Goal: Task Accomplishment & Management: Manage account settings

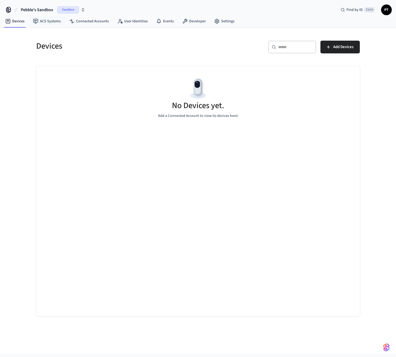
click at [78, 10] on span "Sandbox" at bounding box center [67, 9] width 21 height 7
click at [53, 36] on div "Pebble Production Production" at bounding box center [46, 34] width 73 height 7
click at [96, 22] on link "Connected Accounts" at bounding box center [89, 21] width 48 height 10
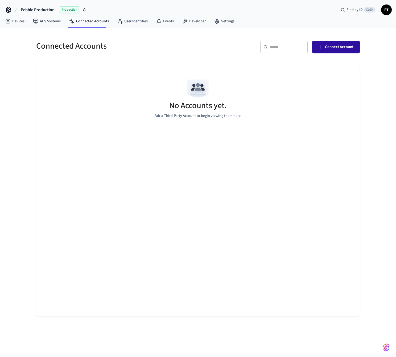
click at [340, 48] on span "Connect Account" at bounding box center [339, 47] width 28 height 7
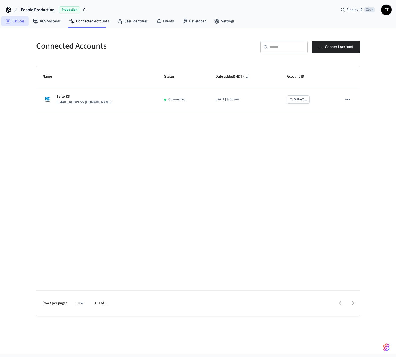
click at [18, 23] on link "Devices" at bounding box center [15, 21] width 28 height 10
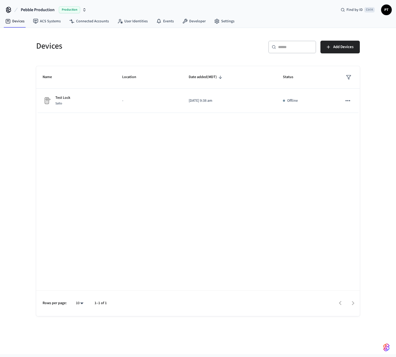
click at [105, 154] on div "Name Location Date added (MDT) Status Test Lock Salto - [DATE] 9:38 am Offline …" at bounding box center [197, 191] width 323 height 250
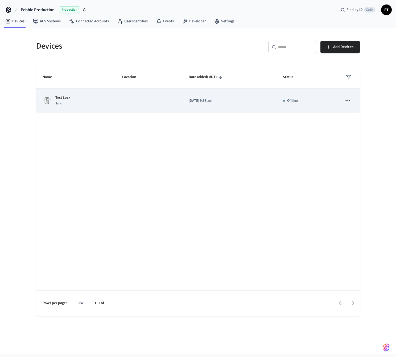
click at [344, 101] on icon "sticky table" at bounding box center [347, 100] width 7 height 7
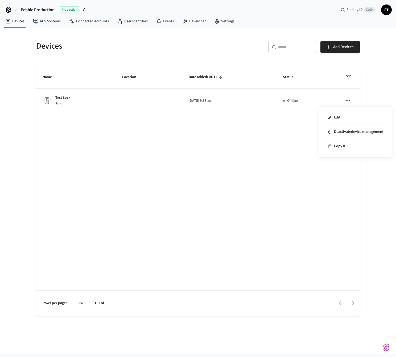
click at [347, 100] on div at bounding box center [198, 178] width 396 height 357
click at [279, 168] on div "Name Location Date added (MDT) Status Test Lock Salto - [DATE] 9:38 am Offline …" at bounding box center [197, 191] width 323 height 250
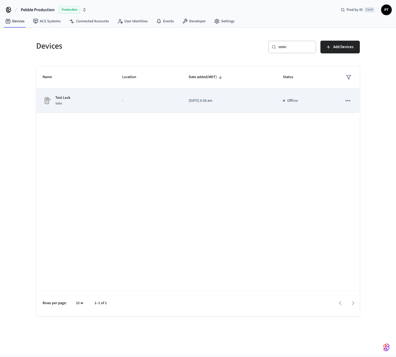
click at [74, 100] on div "Test Lock Salto" at bounding box center [76, 100] width 67 height 11
click at [346, 101] on icon "sticky table" at bounding box center [347, 100] width 7 height 7
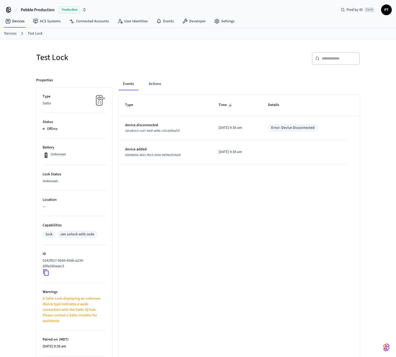
click at [172, 200] on div "Type Time Details device.disconnected 2dceb5c0-ce37-4e3f-a696-c251265baf1f [DAT…" at bounding box center [239, 264] width 241 height 338
click at [267, 195] on div "Type Time Details device.disconnected 2dceb5c0-ce37-4e3f-a696-c251265baf1f [DAT…" at bounding box center [239, 264] width 241 height 338
click at [114, 55] on h5 "Test Lock" at bounding box center [115, 57] width 158 height 11
click at [243, 188] on div "Type Time Details device.disconnected 2dceb5c0-ce37-4e3f-a696-c251265baf1f [DAT…" at bounding box center [239, 264] width 241 height 338
click at [162, 86] on button "Actions" at bounding box center [154, 84] width 21 height 13
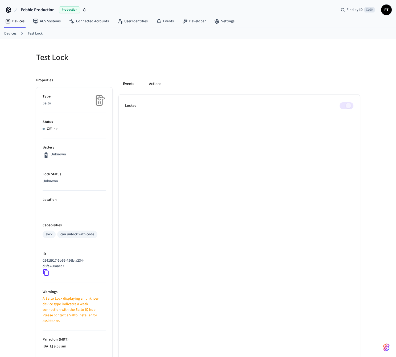
click at [132, 83] on button "Events" at bounding box center [129, 84] width 20 height 13
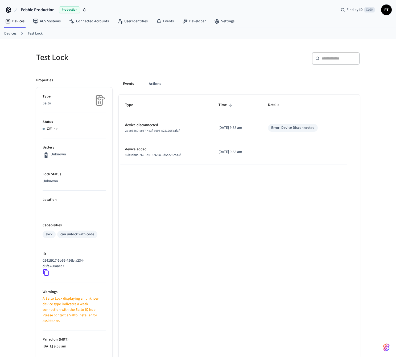
drag, startPoint x: 186, startPoint y: 183, endPoint x: 173, endPoint y: 176, distance: 14.4
click at [186, 182] on div "Type Time Details device.disconnected 2dceb5c0-ce37-4e3f-a696-c251265baf1f [DAT…" at bounding box center [239, 264] width 241 height 338
click at [182, 213] on div "Type Time Details device.disconnected 2dceb5c0-ce37-4e3f-a696-c251265baf1f [DAT…" at bounding box center [239, 264] width 241 height 338
click at [166, 197] on div "Type Time Details device.disconnected 2dceb5c0-ce37-4e3f-a696-c251265baf1f [DAT…" at bounding box center [239, 264] width 241 height 338
click at [179, 230] on div "Type Time Details device.disconnected 2dceb5c0-ce37-4e3f-a696-c251265baf1f [DAT…" at bounding box center [239, 264] width 241 height 338
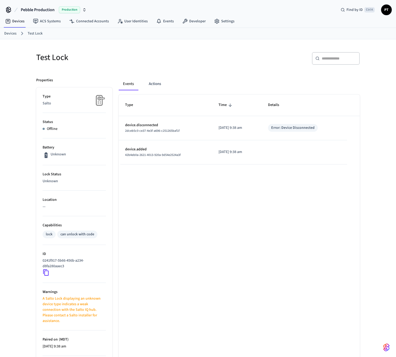
click at [202, 77] on div "Events Actions Type Time Details device.disconnected 2dceb5c0-ce37-4e3f-a696-c2…" at bounding box center [235, 251] width 247 height 361
click at [10, 31] on link "Devices" at bounding box center [10, 34] width 12 height 6
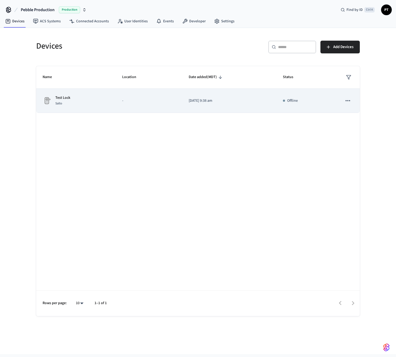
click at [346, 99] on icon "sticky table" at bounding box center [347, 100] width 7 height 7
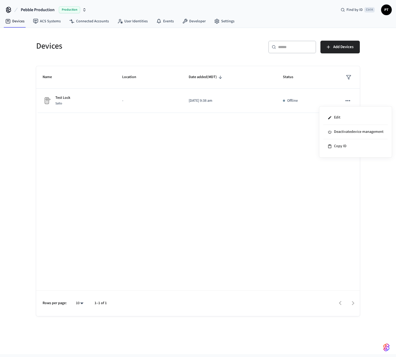
click at [347, 100] on div at bounding box center [198, 178] width 396 height 357
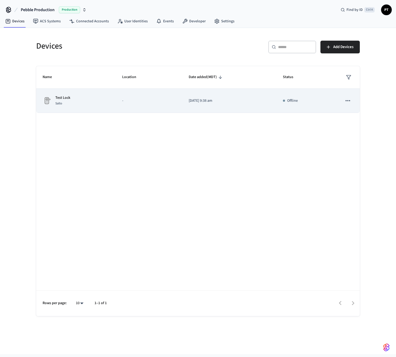
drag, startPoint x: 291, startPoint y: 127, endPoint x: 347, endPoint y: 110, distance: 58.5
click at [295, 126] on div "Name Location Date added (MDT) Status Test Lock Salto - [DATE] 9:38 am Offline …" at bounding box center [197, 191] width 323 height 250
click at [347, 100] on icon "sticky table" at bounding box center [347, 100] width 7 height 7
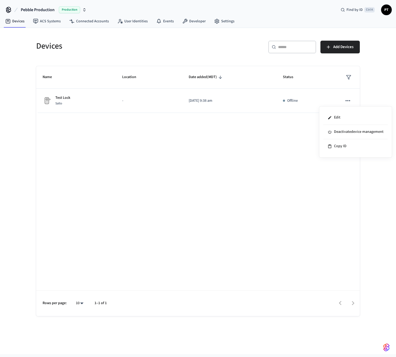
click at [314, 96] on div at bounding box center [198, 178] width 396 height 357
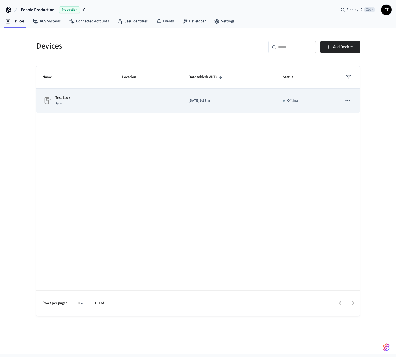
click at [280, 99] on td "Offline" at bounding box center [305, 101] width 59 height 24
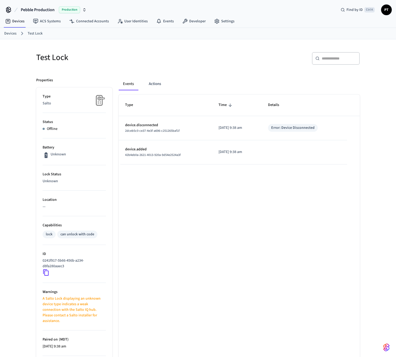
click at [44, 274] on icon at bounding box center [46, 272] width 7 height 7
click at [194, 20] on link "Developer" at bounding box center [194, 21] width 32 height 10
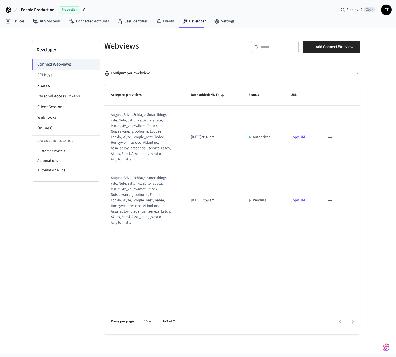
click at [264, 250] on div "Accepted providers Date added (MDT) Status URL august, brivo, schlage, smartthi…" at bounding box center [231, 210] width 255 height 250
click at [51, 76] on li "API Keys" at bounding box center [66, 75] width 68 height 11
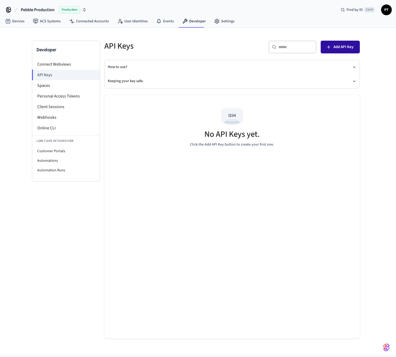
click at [341, 48] on span "Add API Key" at bounding box center [343, 47] width 20 height 7
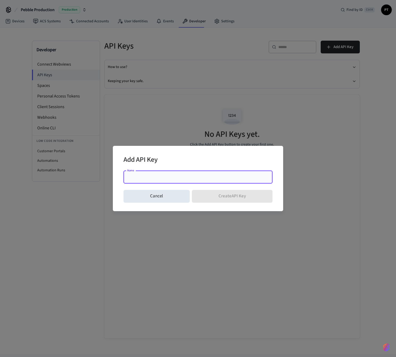
click at [221, 174] on div "Name" at bounding box center [197, 177] width 149 height 13
type input "**********"
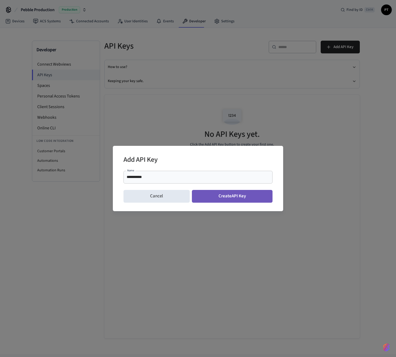
click at [247, 197] on button "Create API Key" at bounding box center [232, 196] width 81 height 13
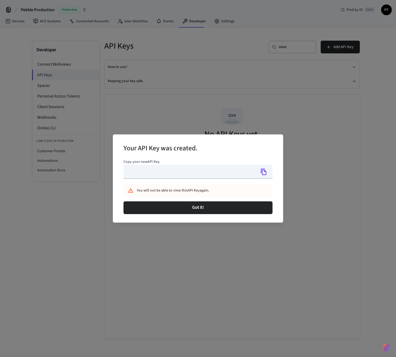
type input "**********"
click at [264, 172] on icon "Copy" at bounding box center [263, 172] width 7 height 7
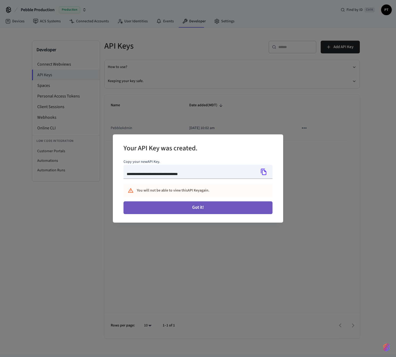
click at [213, 210] on button "Got it!" at bounding box center [197, 207] width 149 height 13
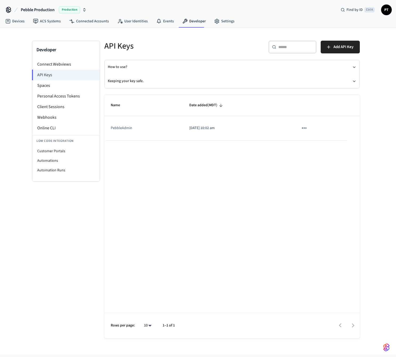
click at [268, 215] on div "Name Date added (MDT) PebbleAdmin [DATE] 10:02 am Rows per page: 10 ** 1–1 of 1" at bounding box center [231, 217] width 255 height 244
click at [22, 18] on link "Devices" at bounding box center [15, 21] width 28 height 10
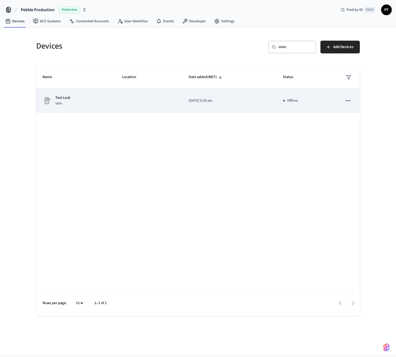
click at [309, 103] on div "Offline" at bounding box center [306, 101] width 46 height 6
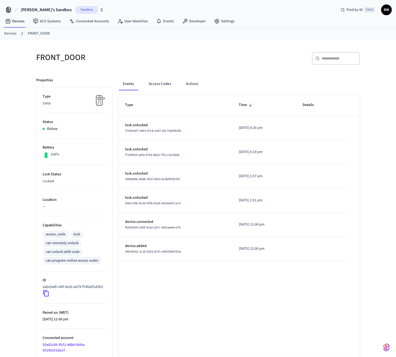
scroll to position [28, 0]
